Goal: Find specific page/section: Find specific page/section

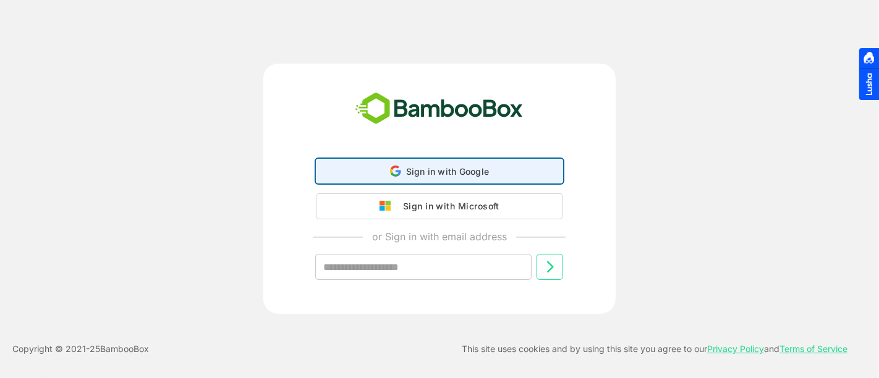
click at [477, 174] on span "Sign in with Google" at bounding box center [447, 171] width 83 height 11
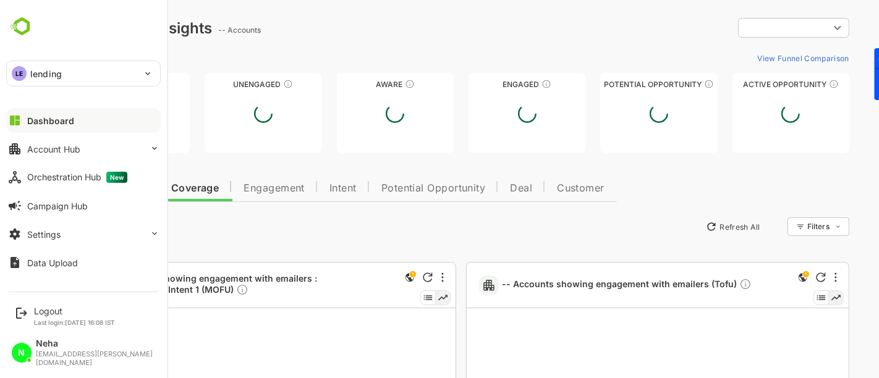
type input "**********"
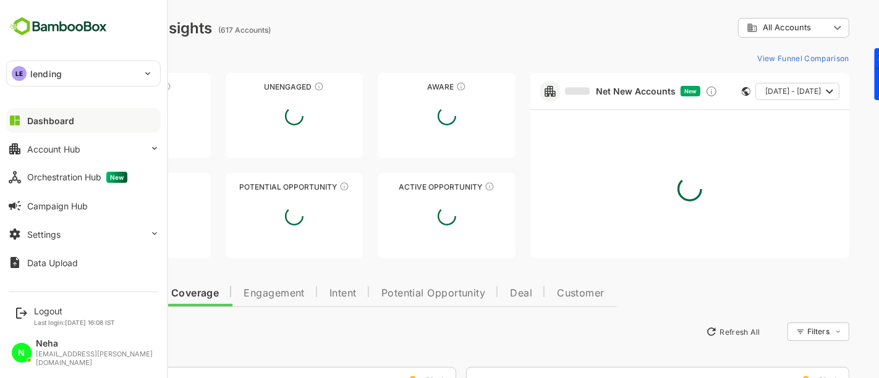
click at [22, 75] on div "LE" at bounding box center [19, 73] width 15 height 15
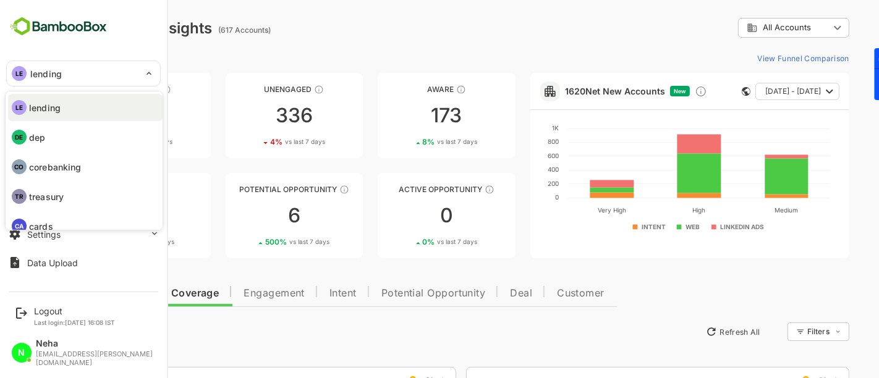
click at [92, 131] on li "DE dep" at bounding box center [85, 137] width 155 height 27
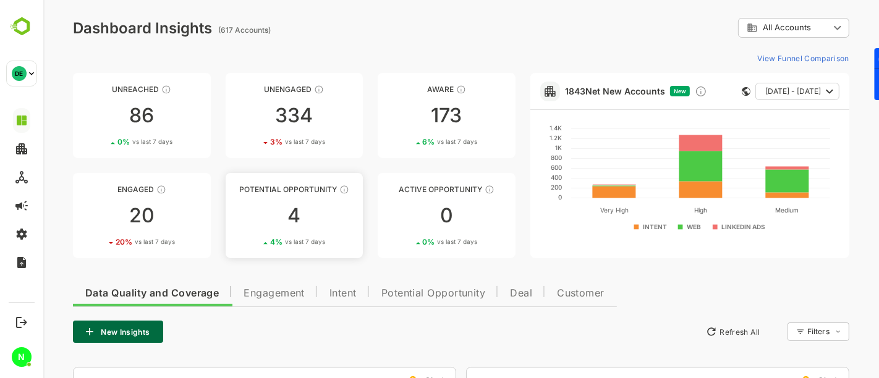
click at [284, 219] on div "4" at bounding box center [294, 216] width 138 height 20
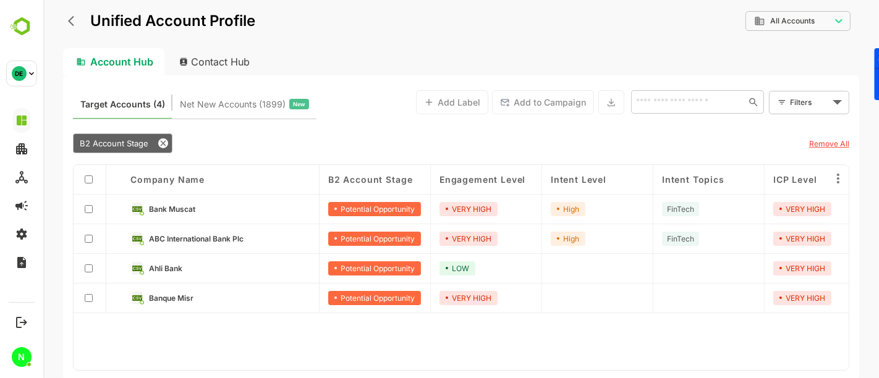
click at [74, 18] on icon "back" at bounding box center [73, 21] width 12 height 12
